Goal: Find specific page/section

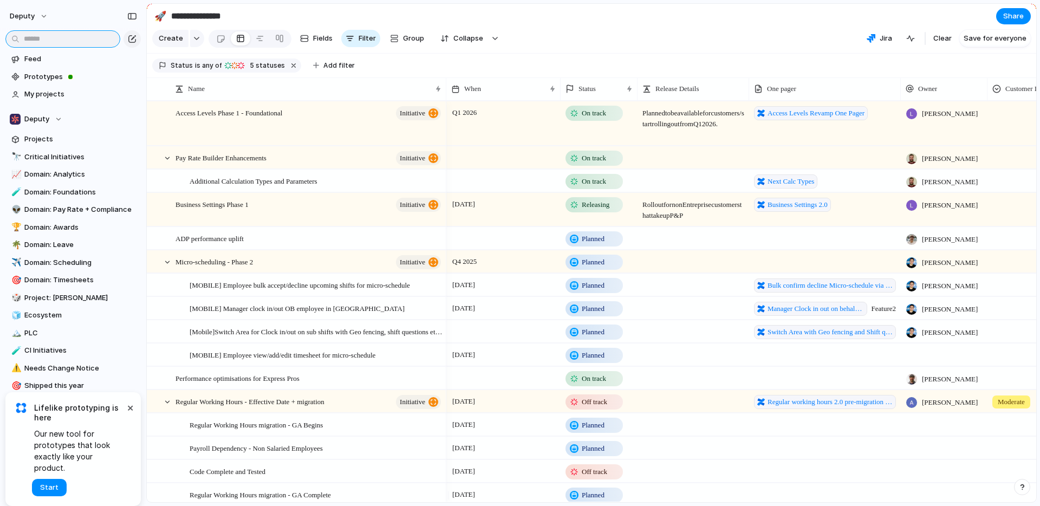
click at [82, 39] on input "text" at bounding box center [62, 38] width 115 height 17
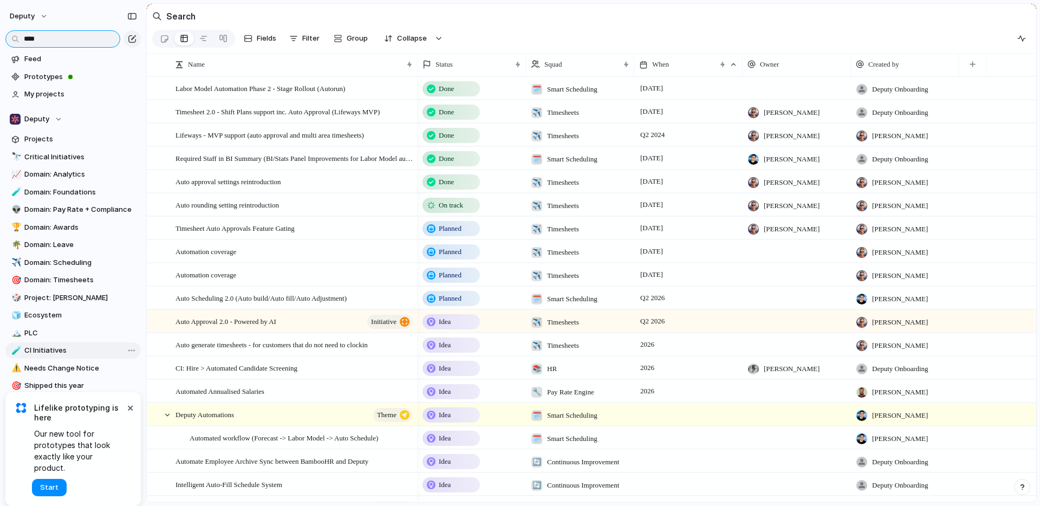
type input "****"
